Goal: Task Accomplishment & Management: Manage account settings

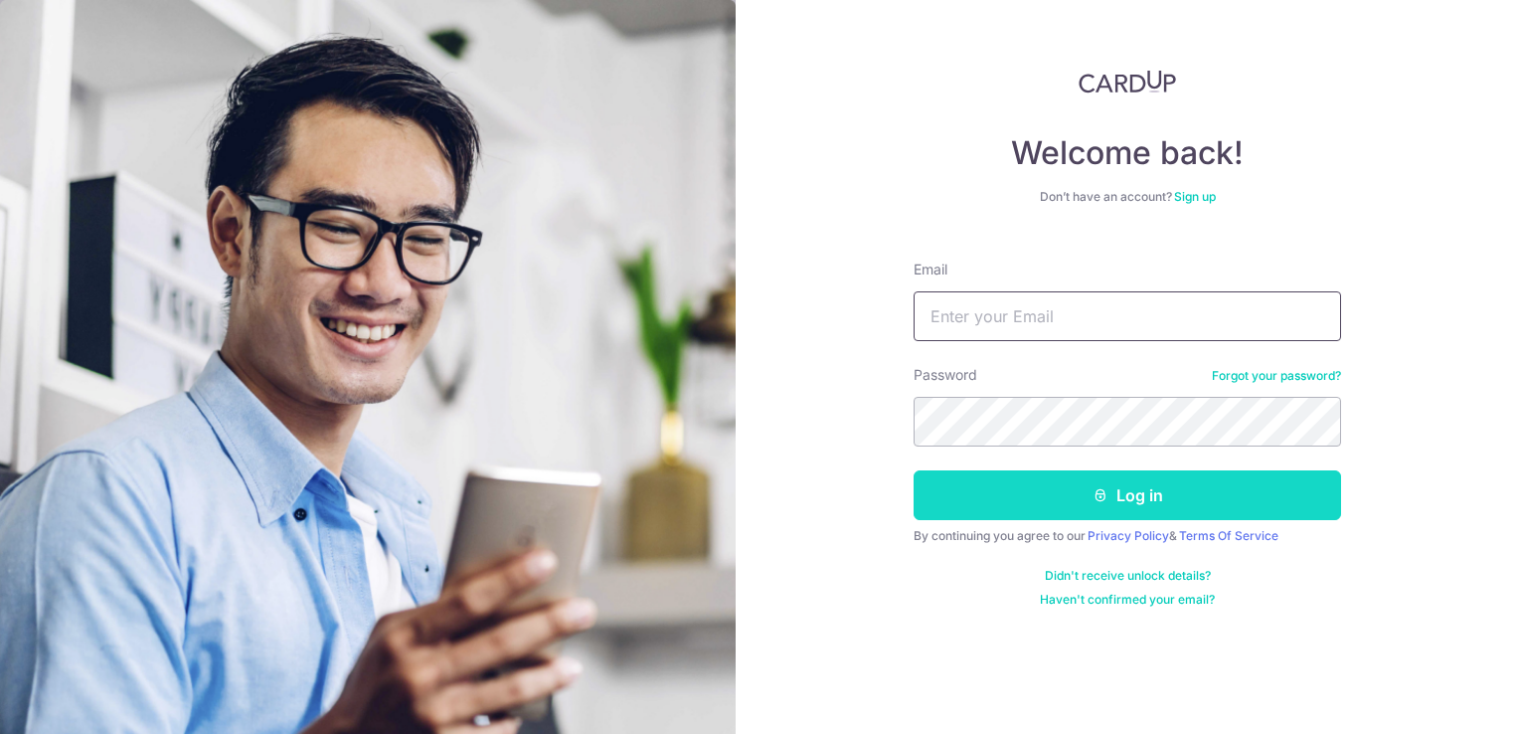
type input "wangst_wangst@yahoo.com.sg"
click at [989, 499] on button "Log in" at bounding box center [1128, 495] width 428 height 50
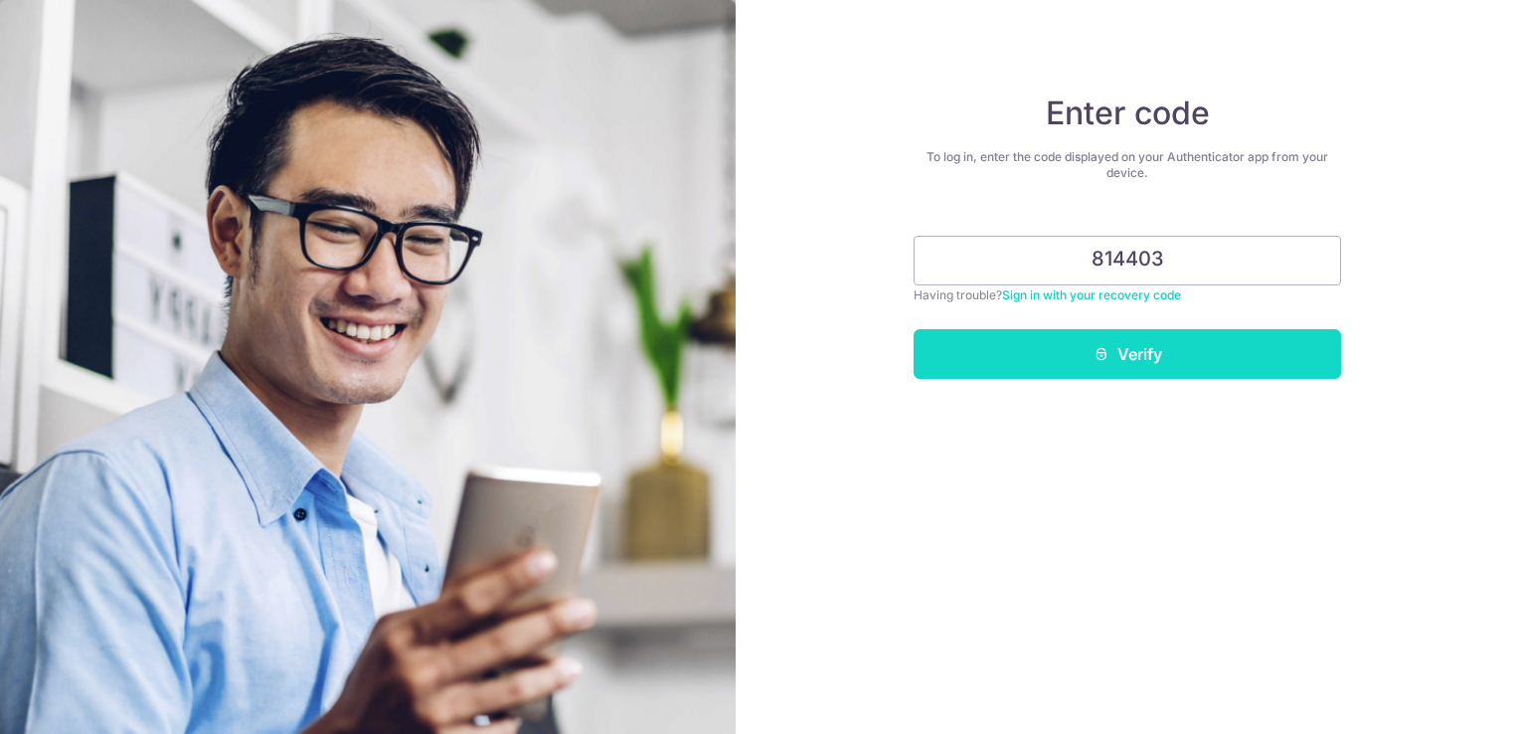
type input "814403"
click at [1081, 350] on button "Verify" at bounding box center [1128, 354] width 428 height 50
